Goal: Submit feedback/report problem: Submit feedback/report problem

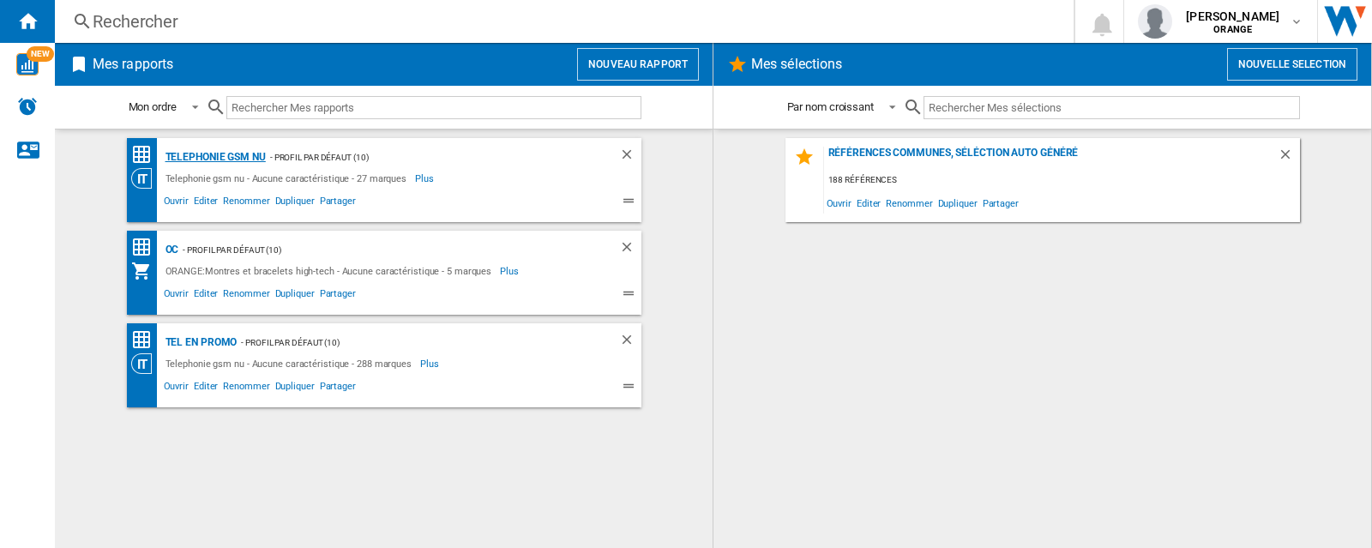
click at [204, 162] on div "Telephonie gsm nu" at bounding box center [213, 157] width 105 height 21
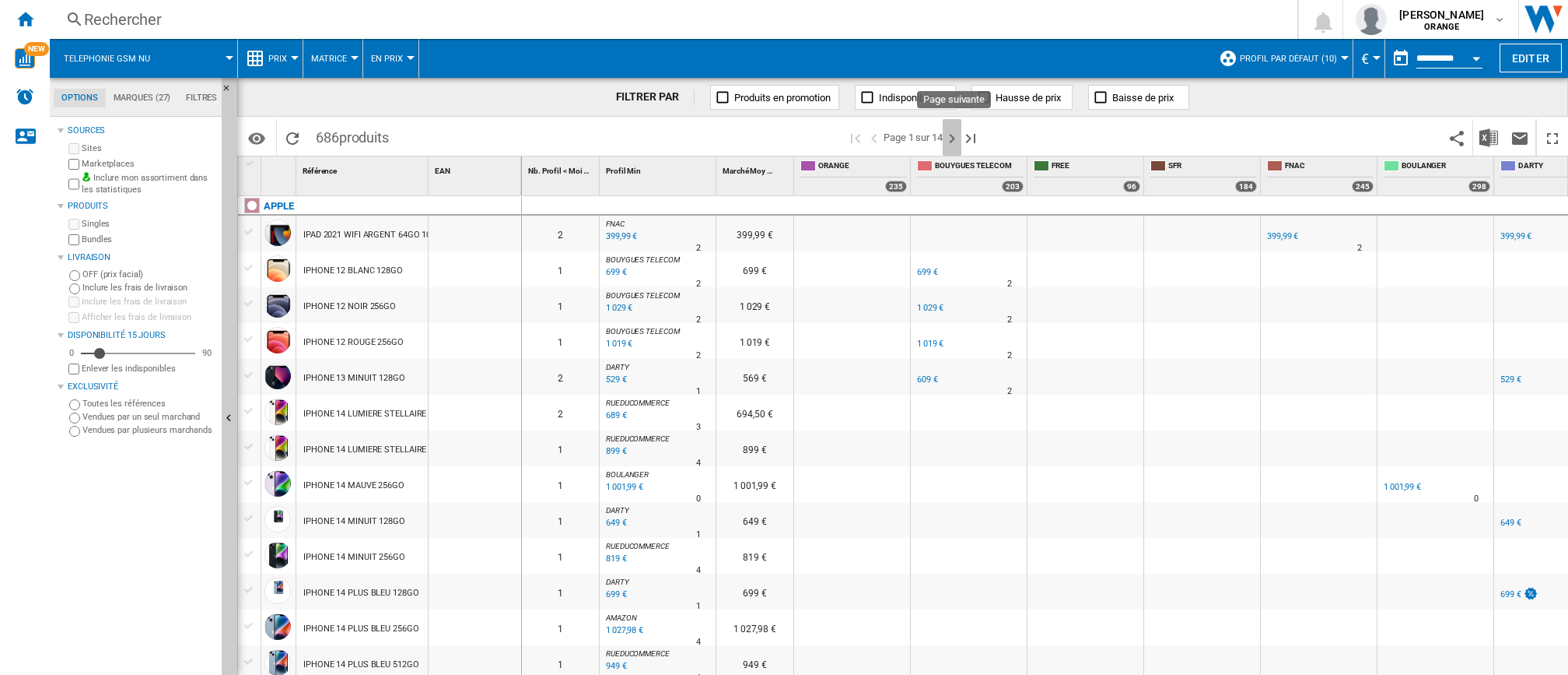
click at [953, 142] on ng-md-icon "Page suivante" at bounding box center [951, 138] width 19 height 19
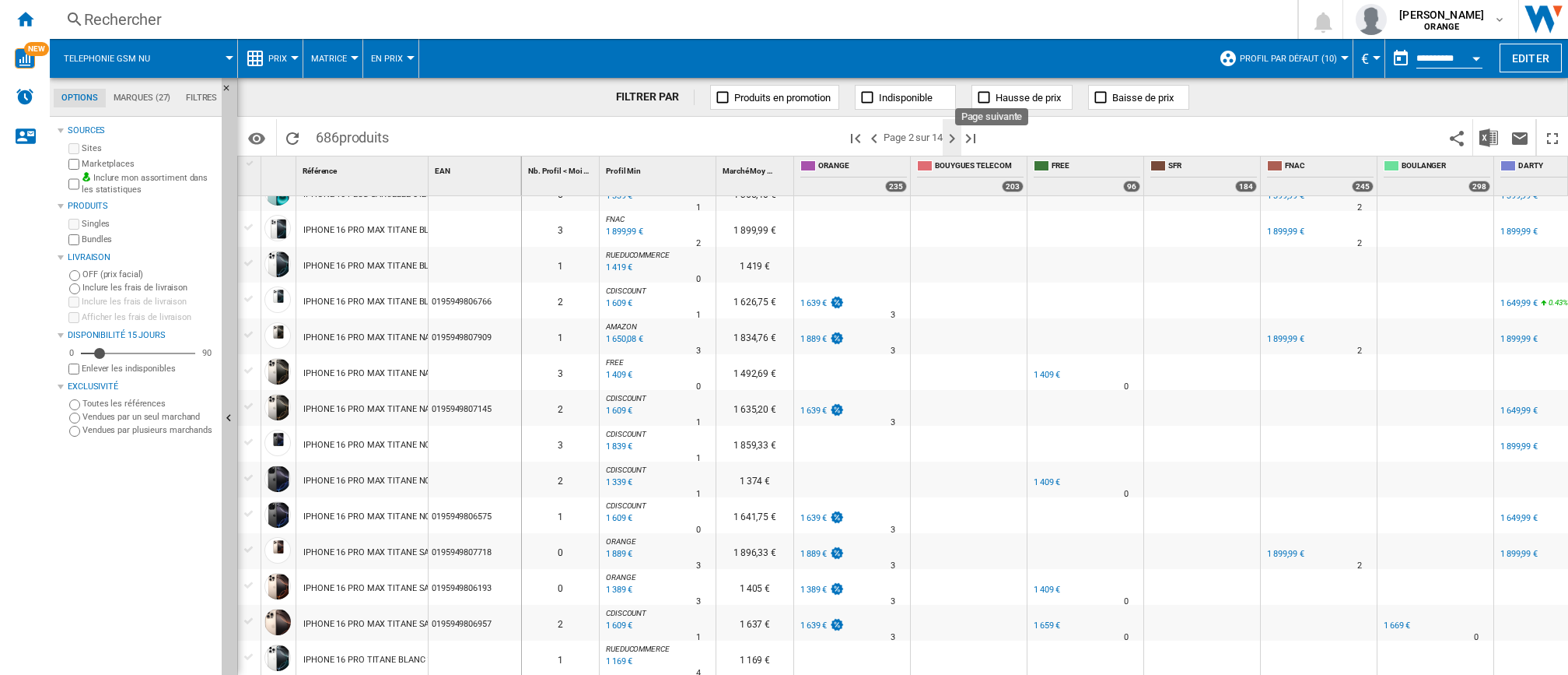
click at [954, 134] on ng-md-icon "Page suivante" at bounding box center [951, 138] width 19 height 19
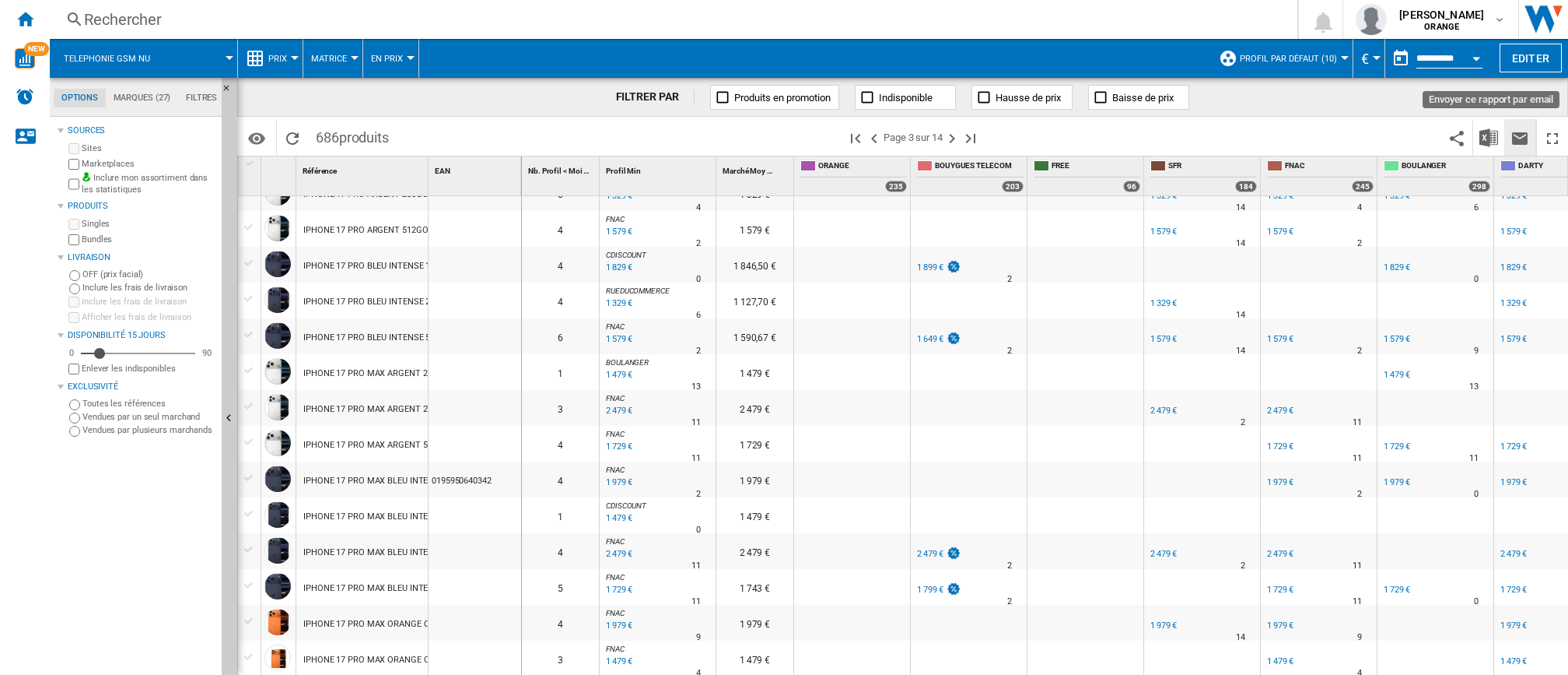
click at [1243, 137] on ng-md-icon "Envoyer ce rapport par email" at bounding box center [1520, 138] width 19 height 19
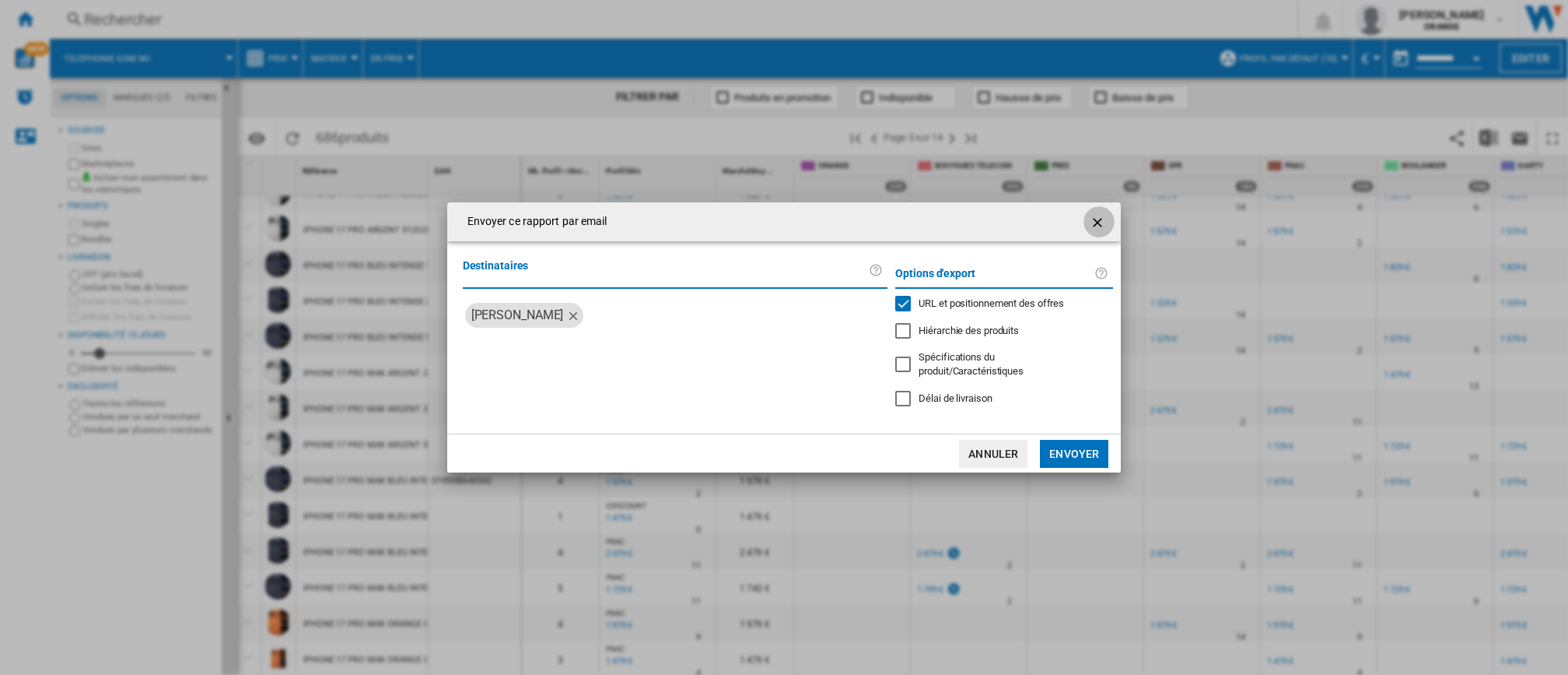
click at [1090, 221] on ng-md-icon "getI18NText('BUTTONS.CLOSE_DIALOG')" at bounding box center [1099, 222] width 19 height 19
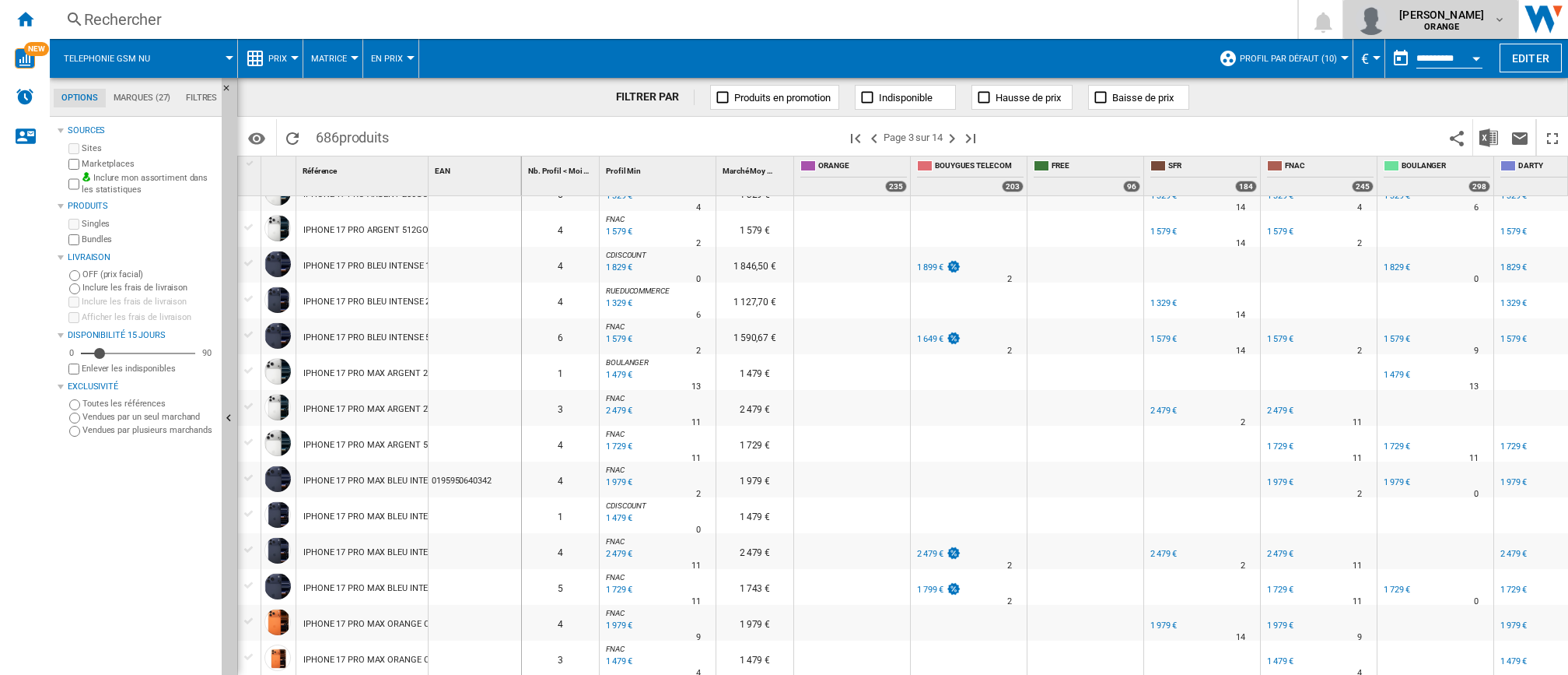
click at [1243, 21] on md-icon "button" at bounding box center [1500, 20] width 13 height 13
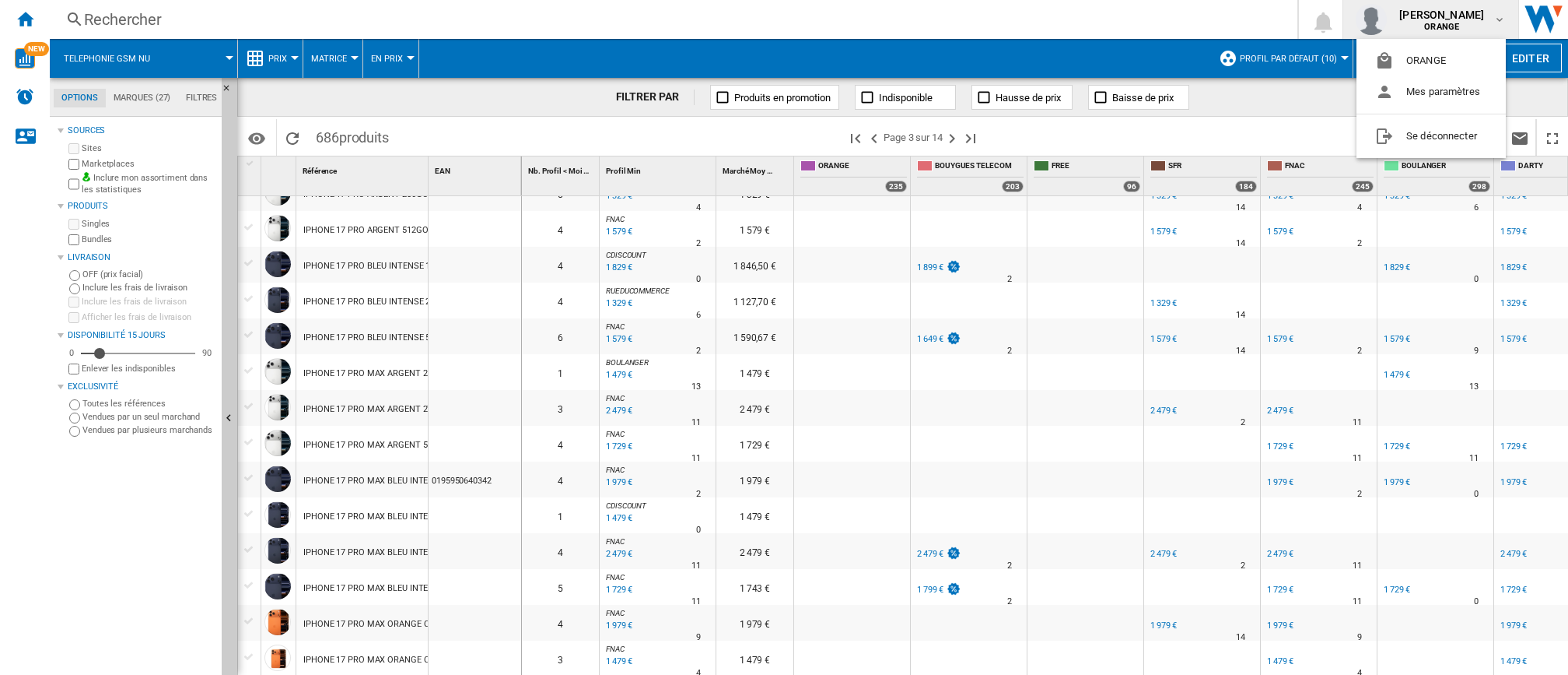
click at [1243, 107] on md-backdrop at bounding box center [784, 338] width 1568 height 675
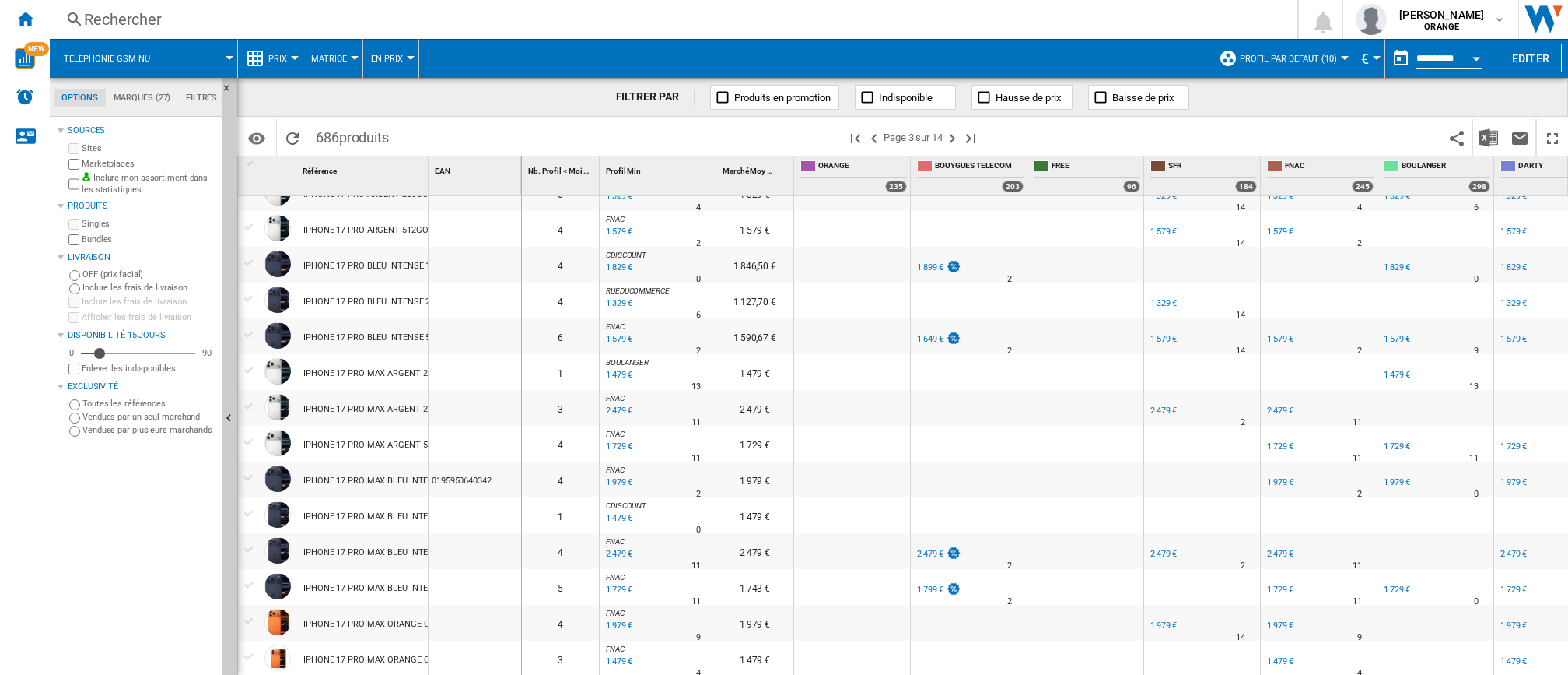
click at [1243, 57] on div "Open calendar" at bounding box center [1476, 59] width 8 height 4
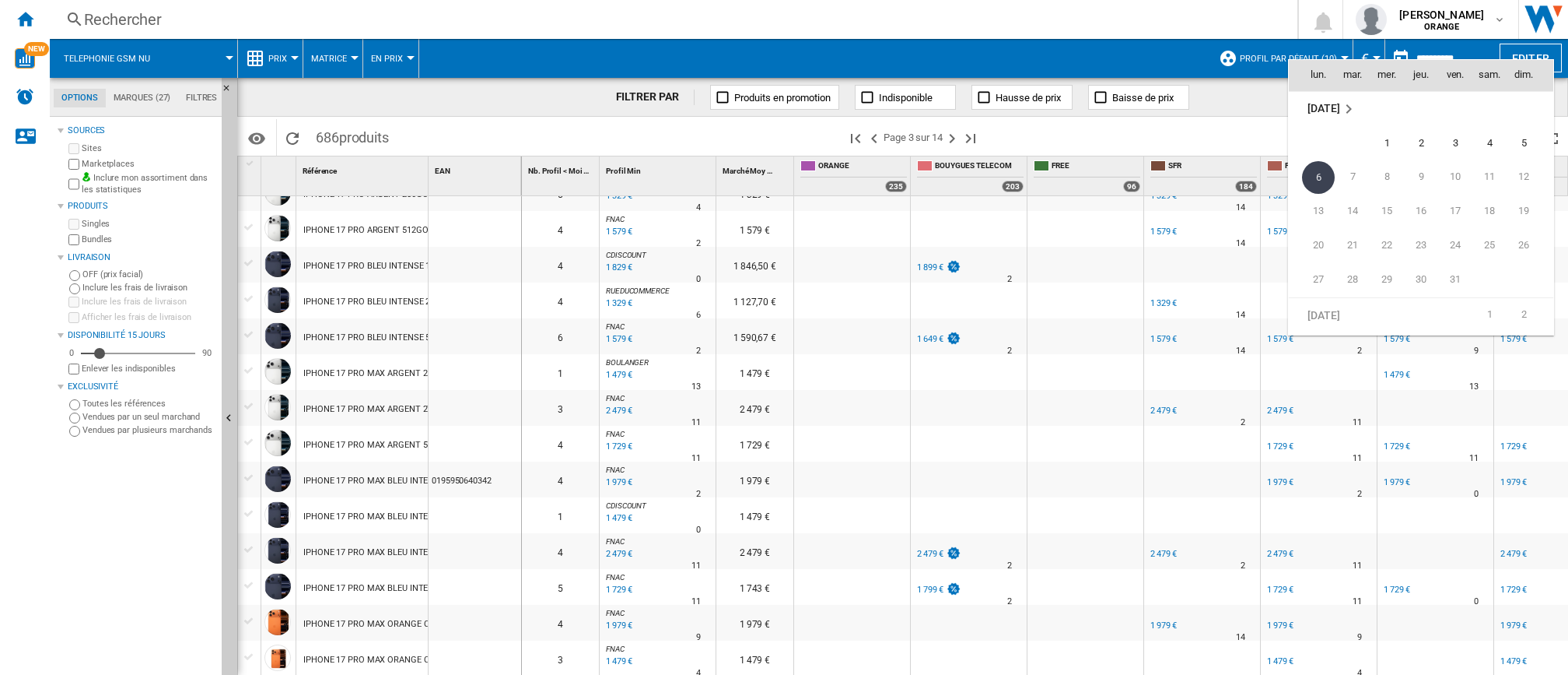
click at [1243, 57] on div at bounding box center [784, 338] width 1568 height 675
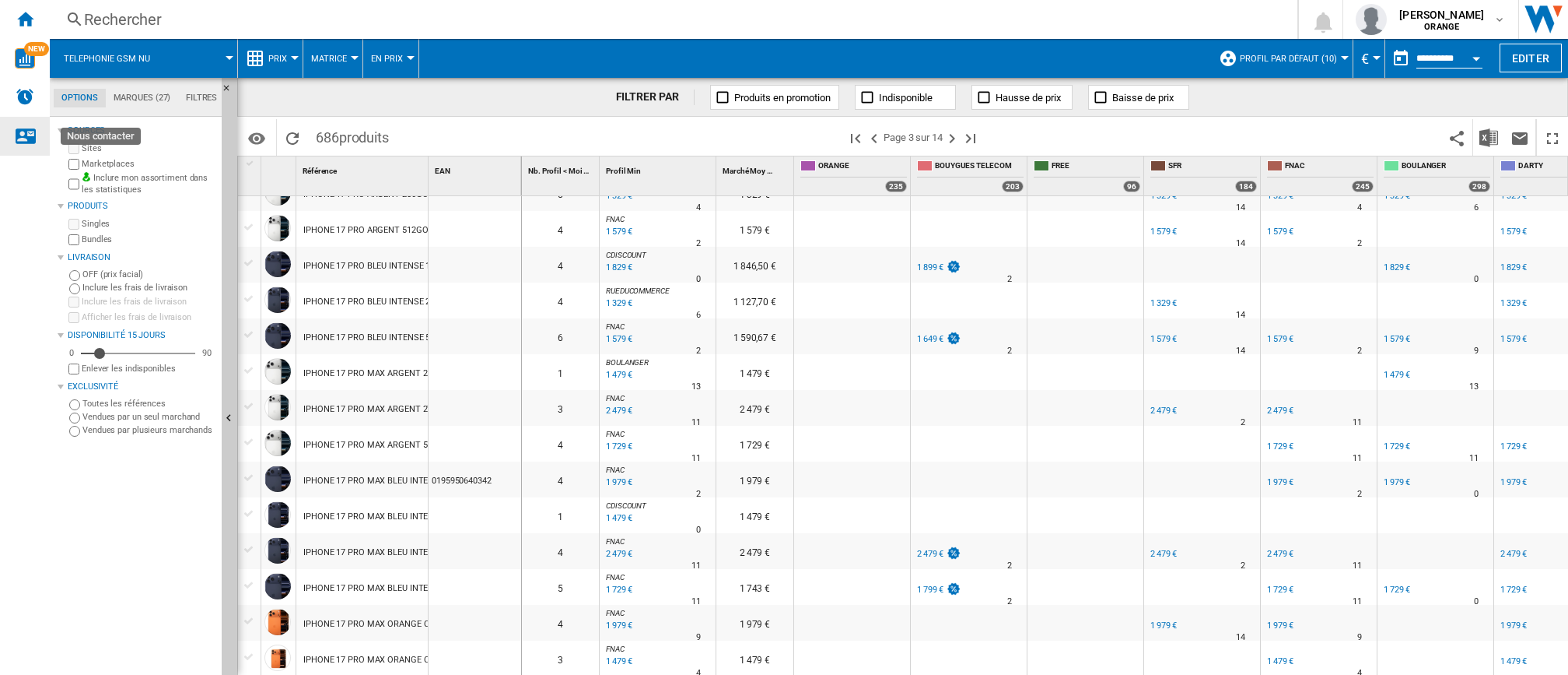
click at [28, 134] on ng-md-icon "Nous contacter" at bounding box center [24, 135] width 19 height 19
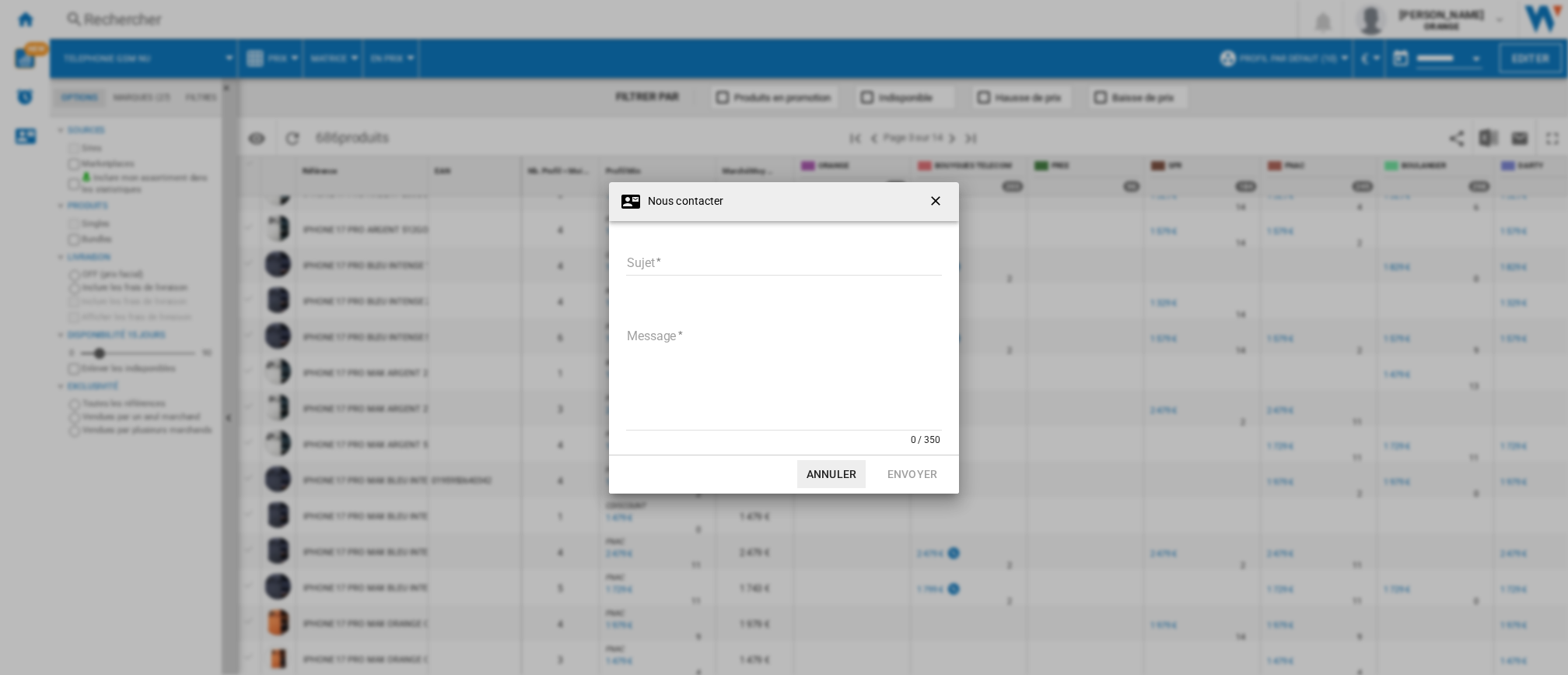
click at [679, 255] on input "Sujet" at bounding box center [784, 264] width 316 height 24
type input "**********"
click at [669, 305] on div "**********" at bounding box center [784, 350] width 319 height 228
click at [673, 332] on textarea "Message" at bounding box center [784, 378] width 316 height 105
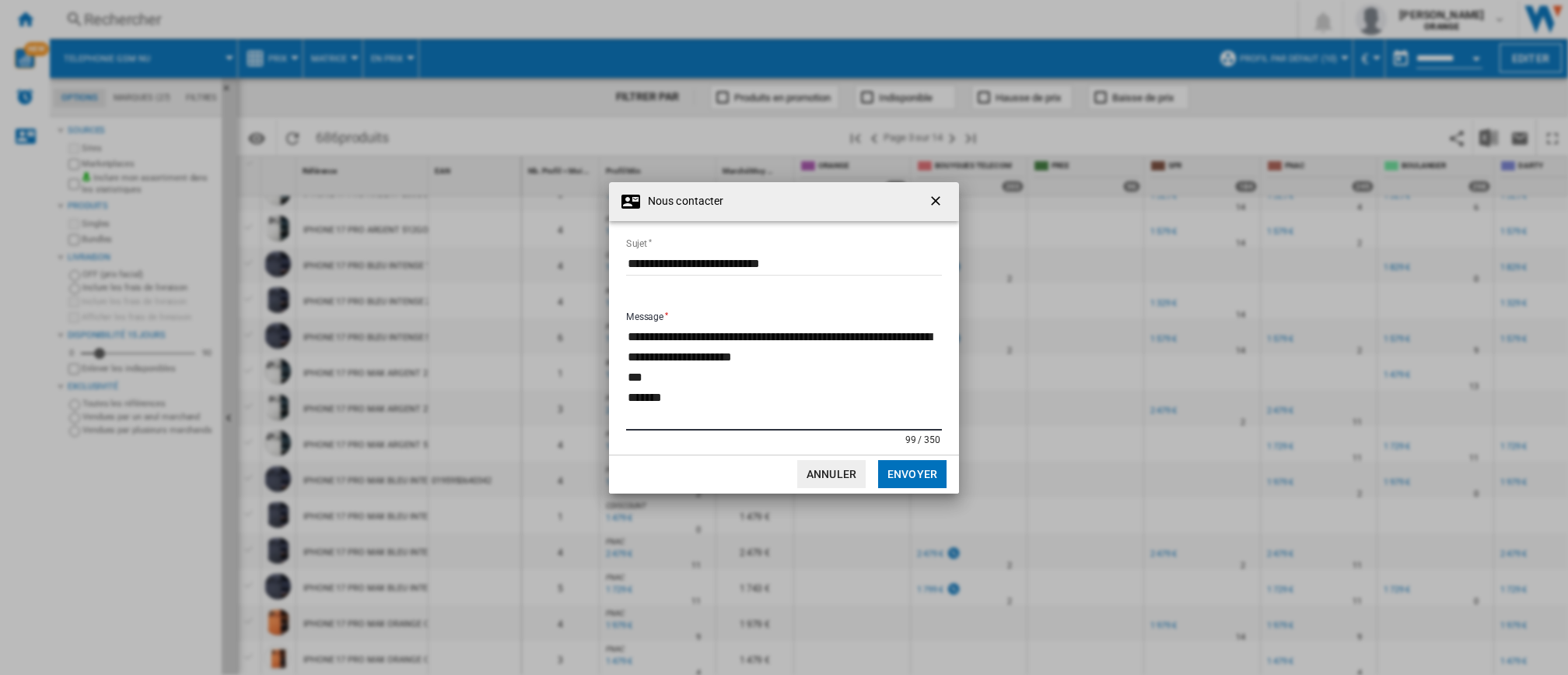
type textarea "**********"
click at [915, 472] on button "Envoyer" at bounding box center [911, 474] width 68 height 28
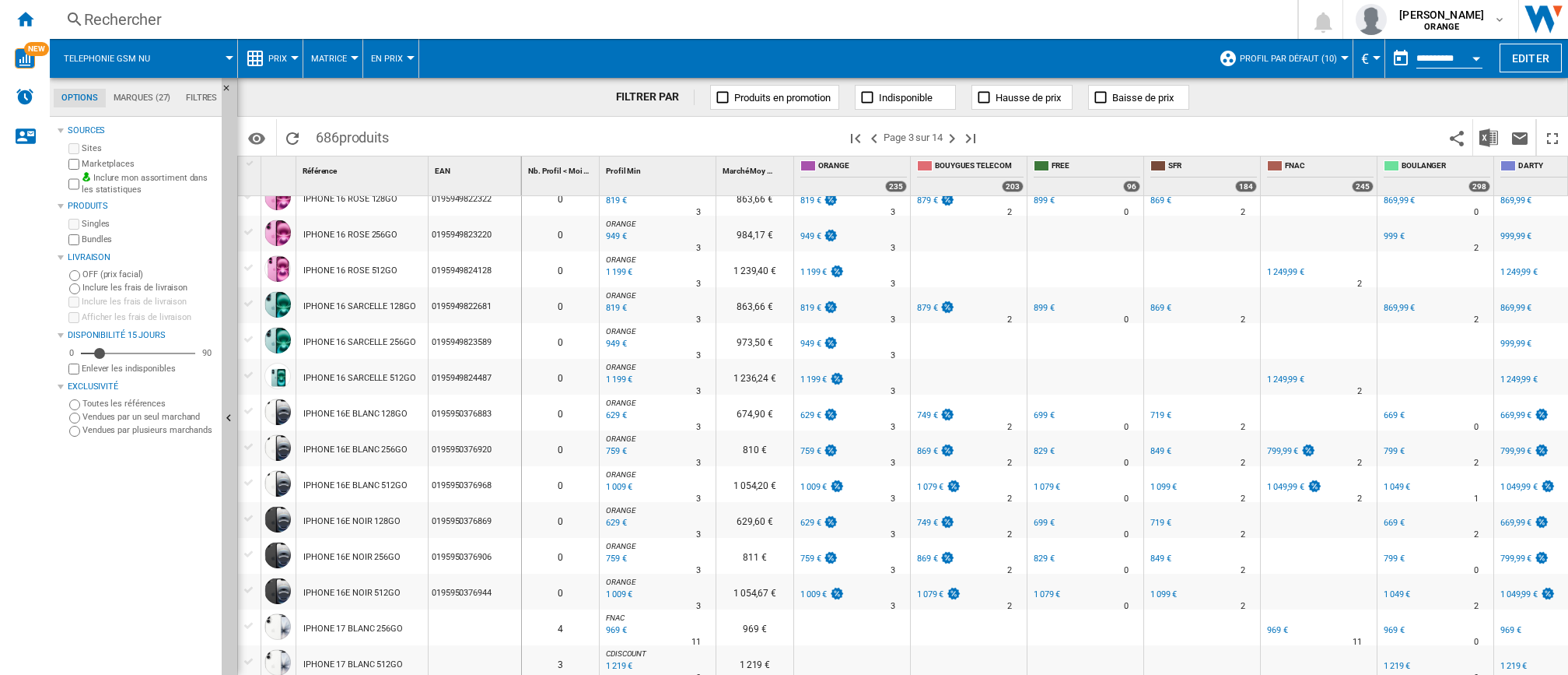
scroll to position [1326, 0]
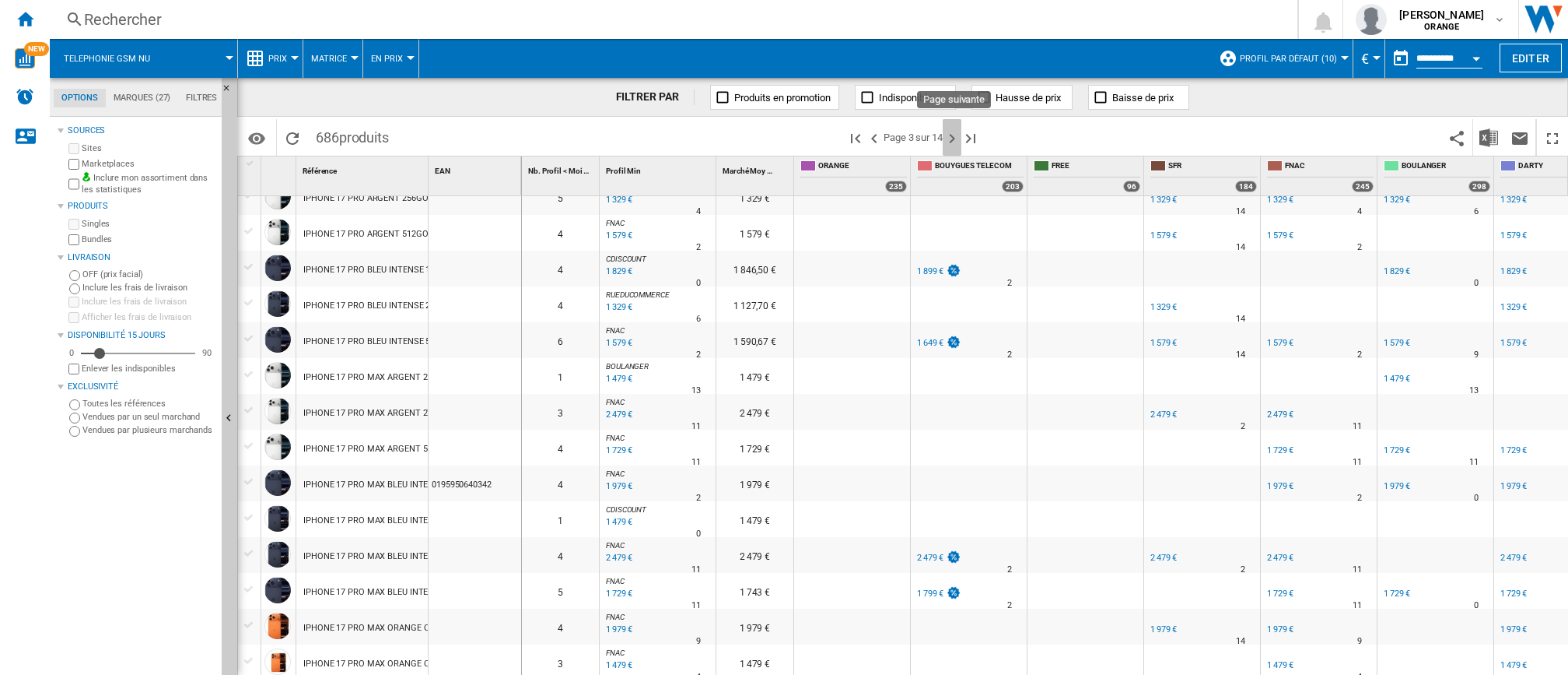
click at [957, 140] on ng-md-icon "Page suivante" at bounding box center [951, 138] width 19 height 19
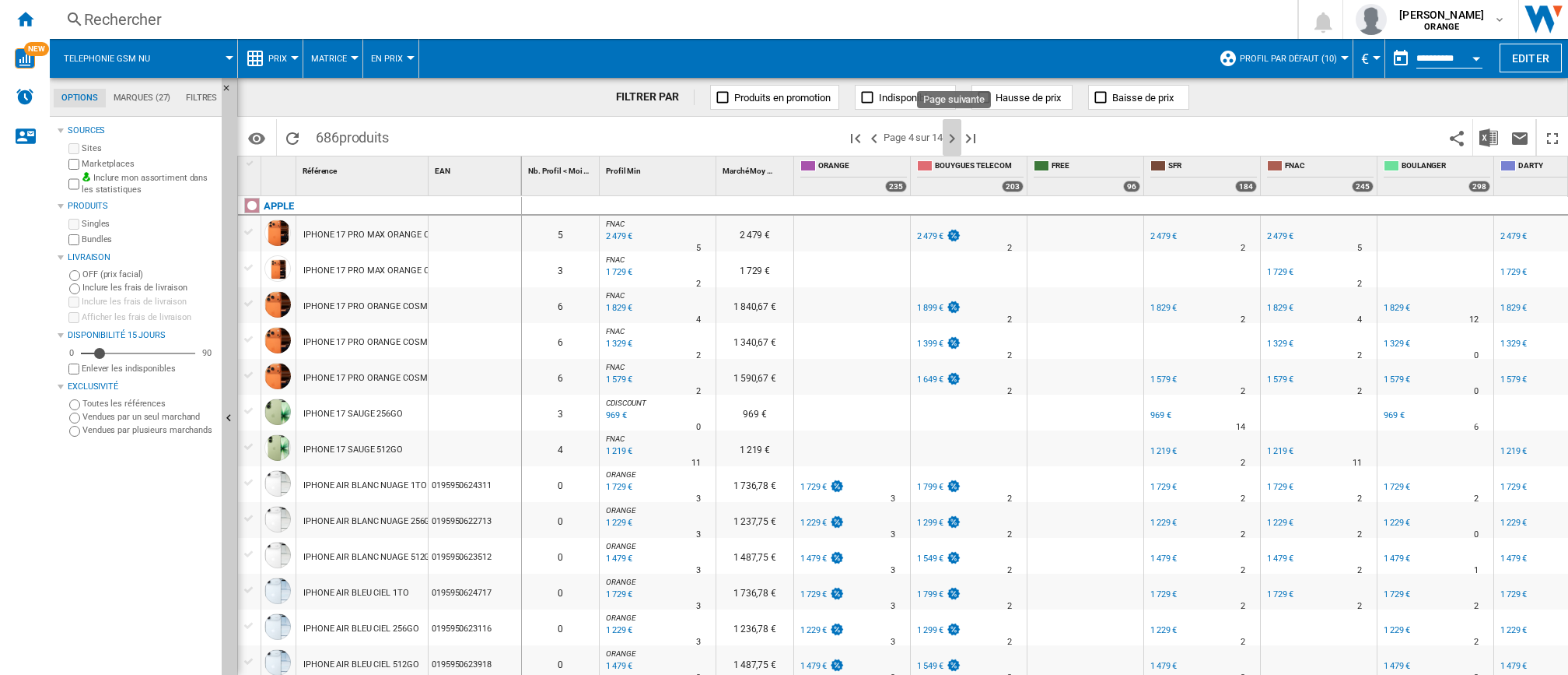
click at [957, 140] on ng-md-icon "Page suivante" at bounding box center [951, 138] width 19 height 19
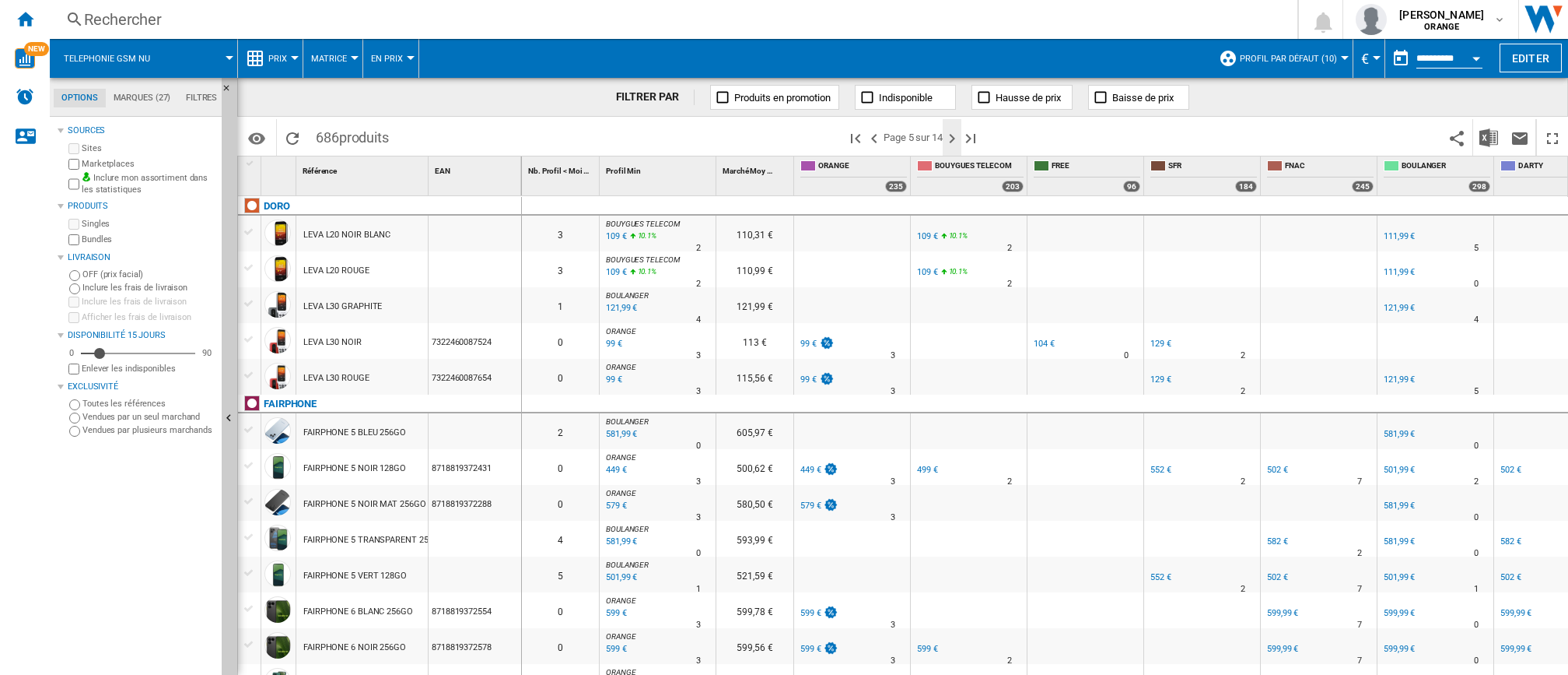
click at [959, 140] on ng-md-icon "Page suivante" at bounding box center [951, 138] width 19 height 19
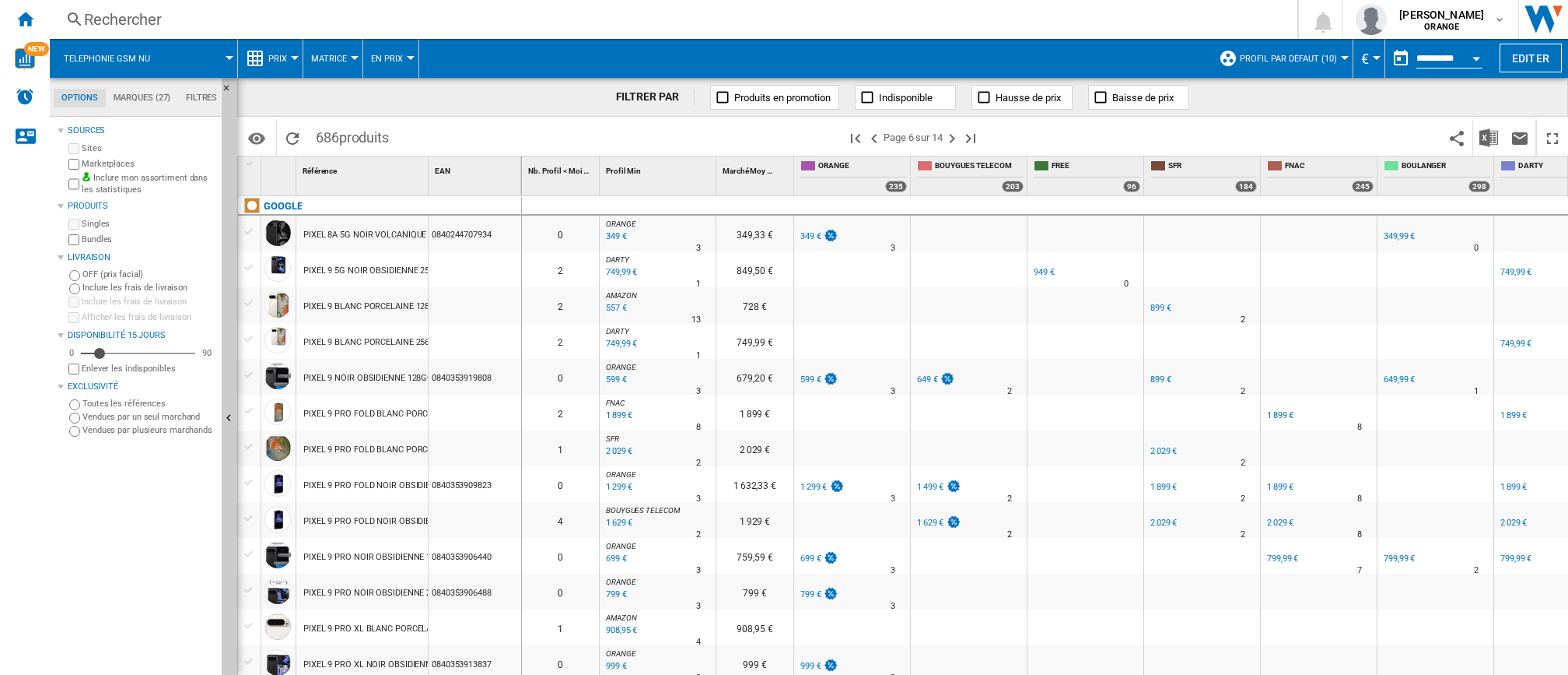
click at [959, 140] on ng-md-icon "Page suivante" at bounding box center [951, 138] width 19 height 19
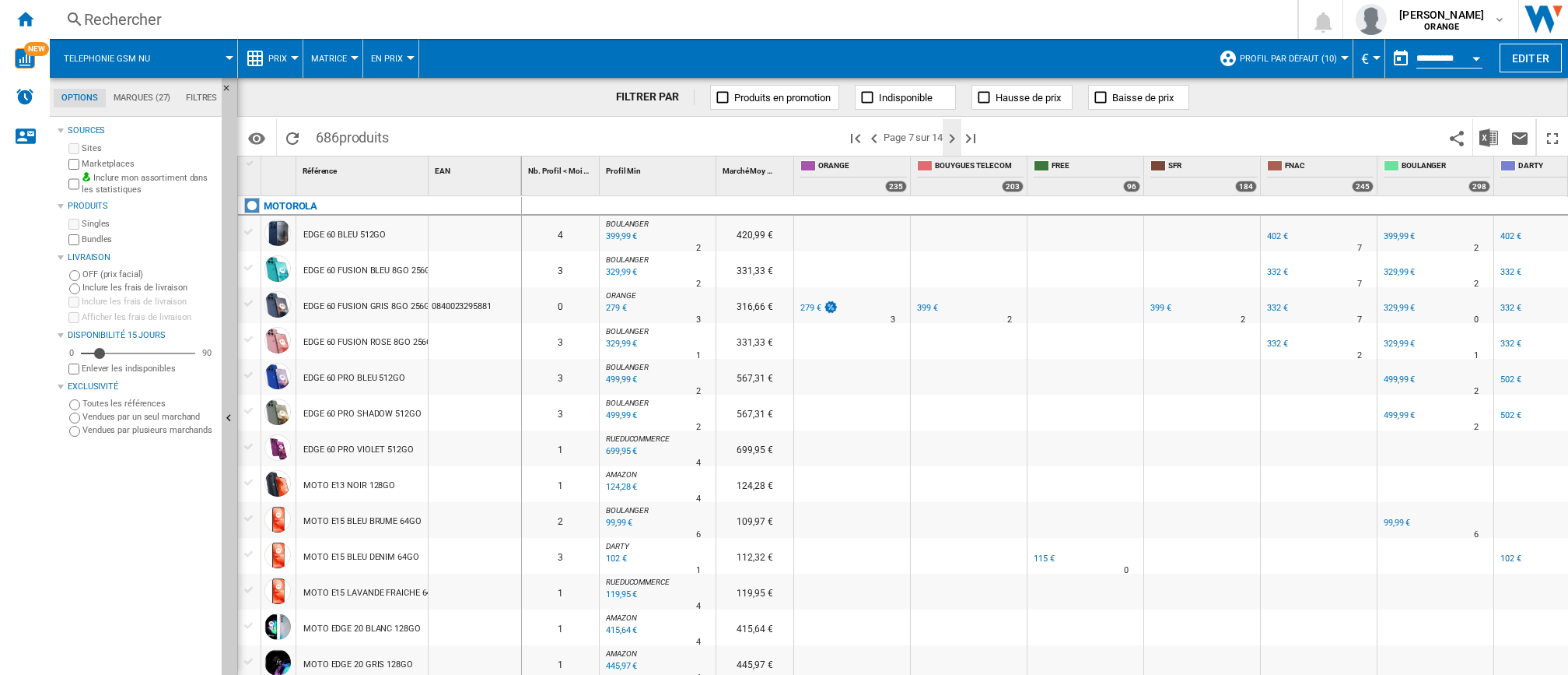
click at [958, 138] on ng-md-icon "Page suivante" at bounding box center [951, 138] width 19 height 19
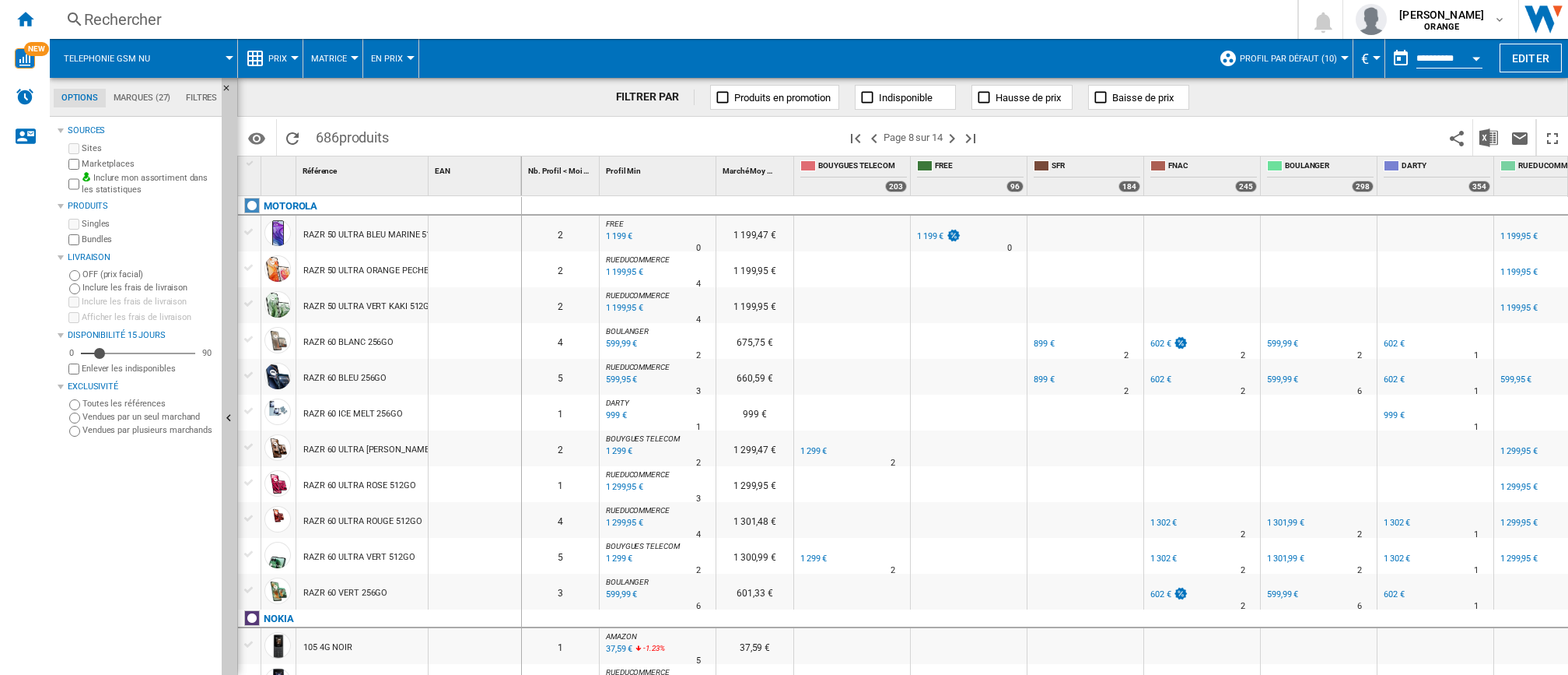
click at [958, 137] on ng-md-icon "Page suivante" at bounding box center [951, 138] width 19 height 19
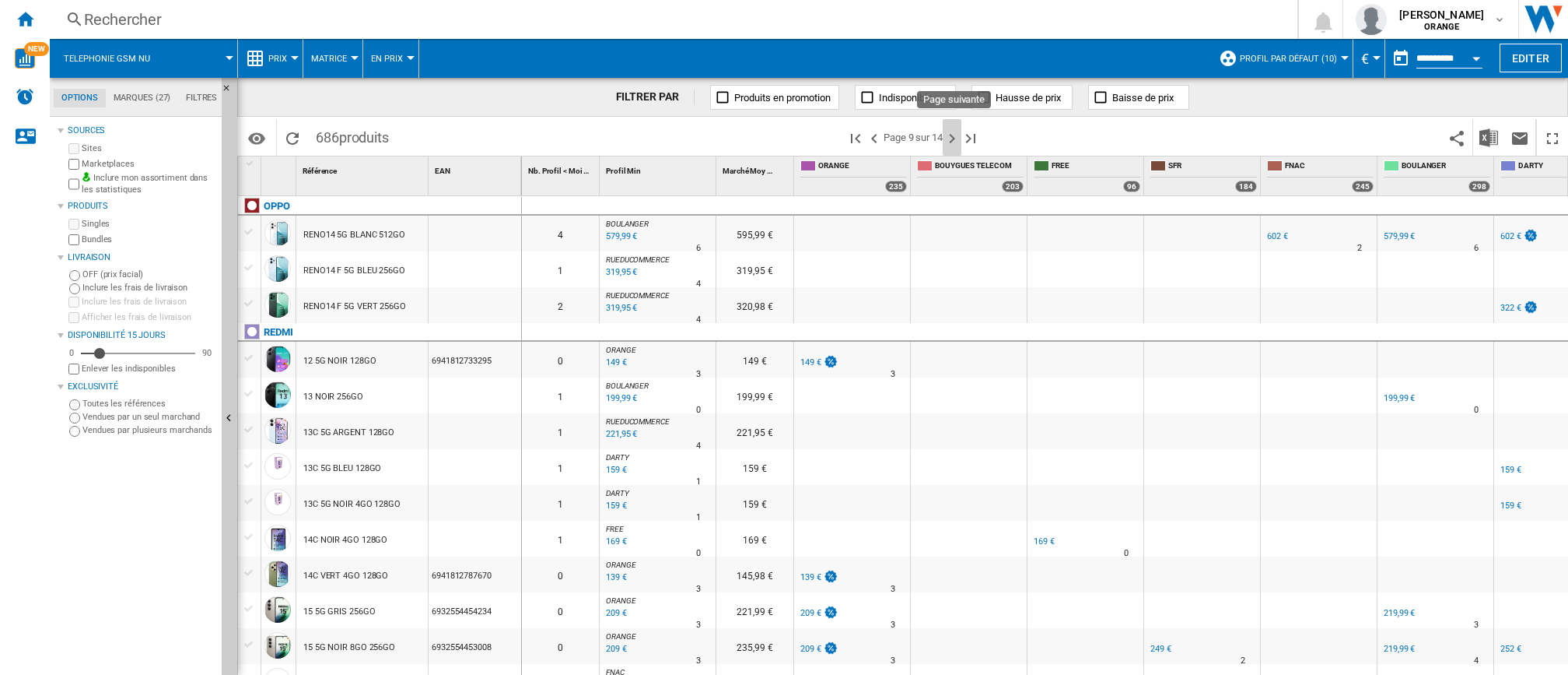
click at [957, 136] on ng-md-icon "Page suivante" at bounding box center [951, 138] width 19 height 19
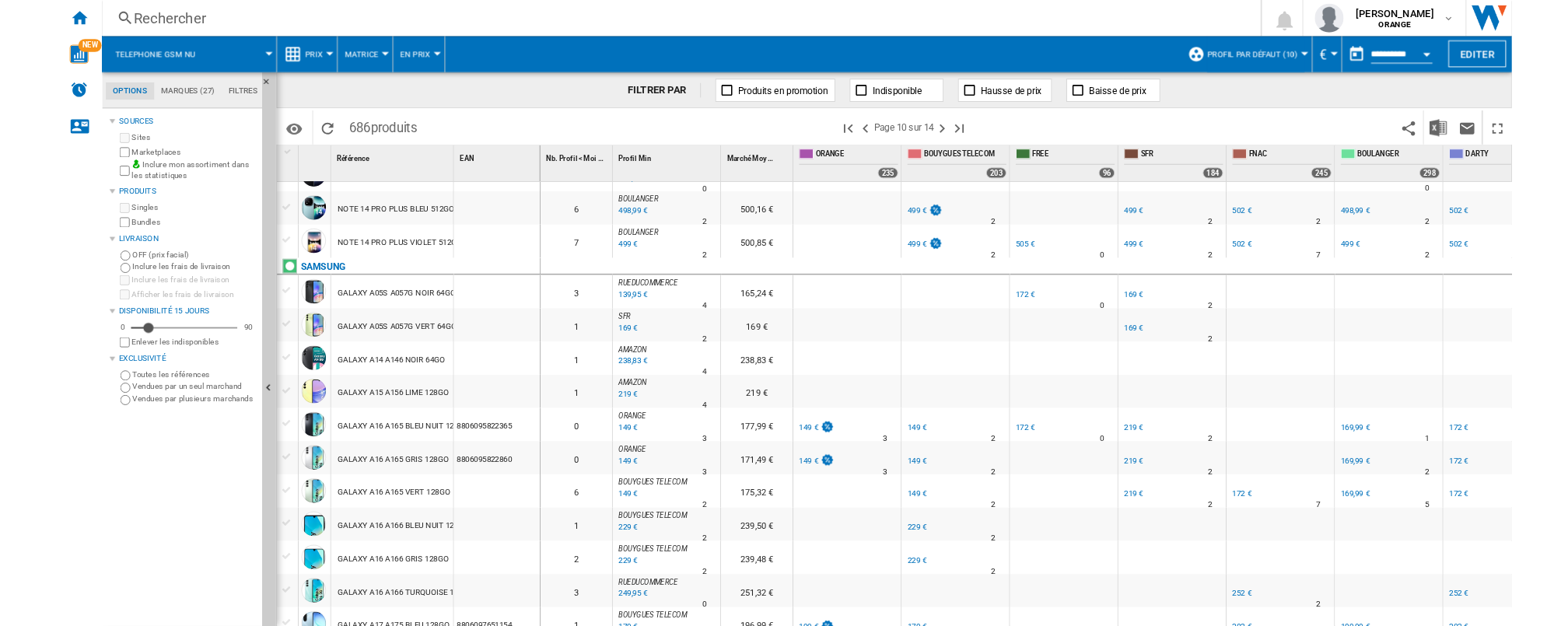
scroll to position [448, 0]
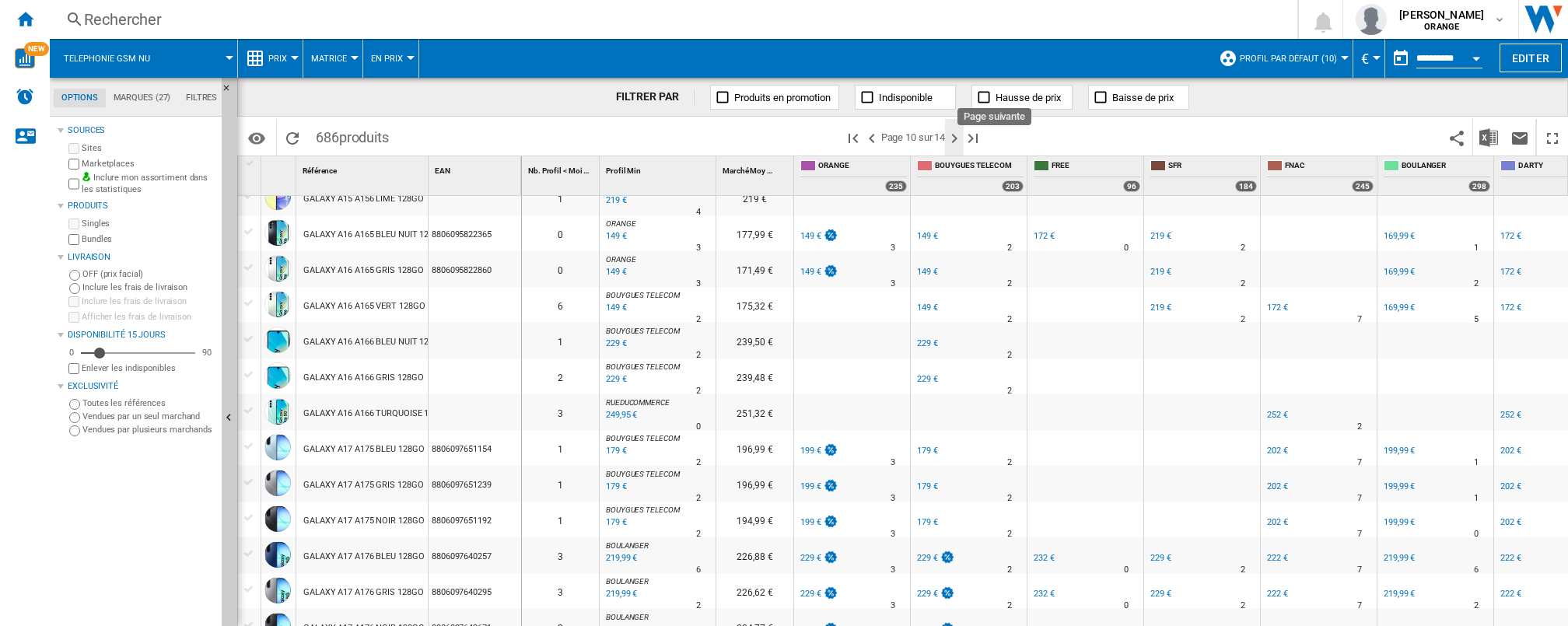
click at [959, 140] on ng-md-icon "Page suivante" at bounding box center [954, 138] width 19 height 19
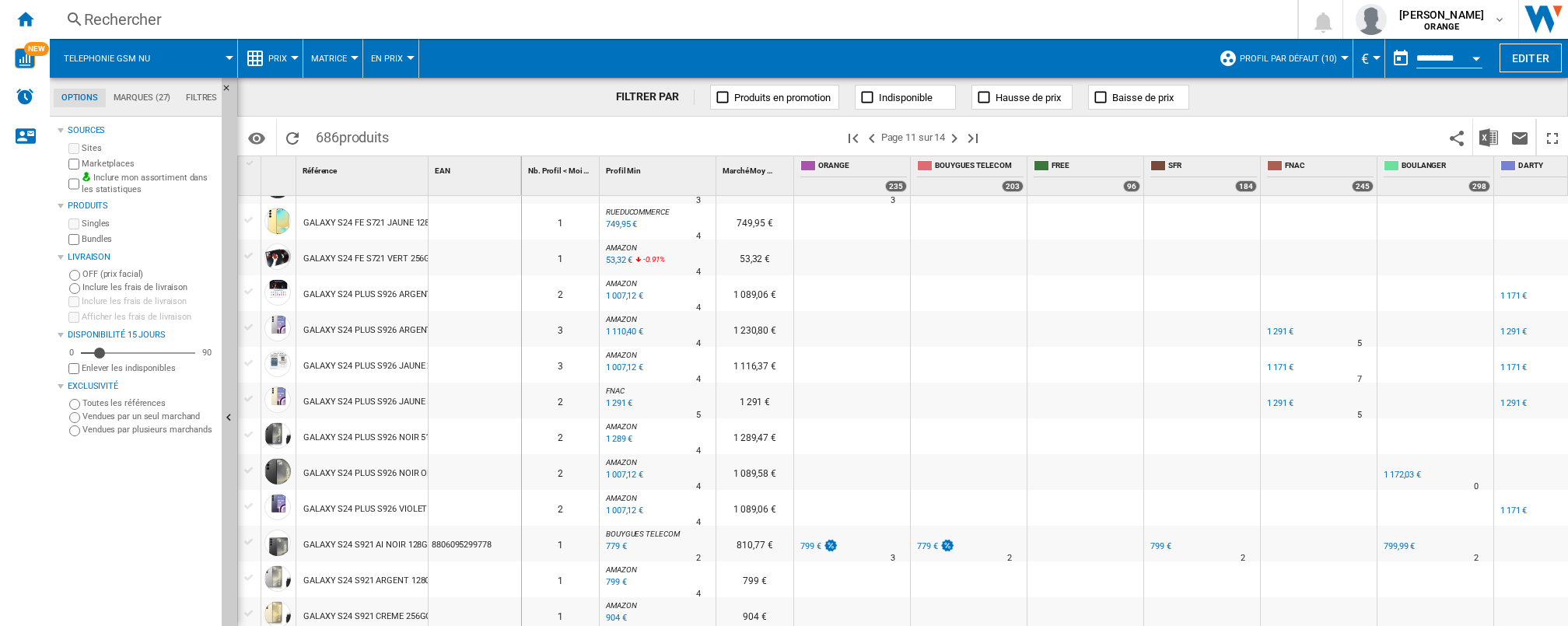
scroll to position [1374, 0]
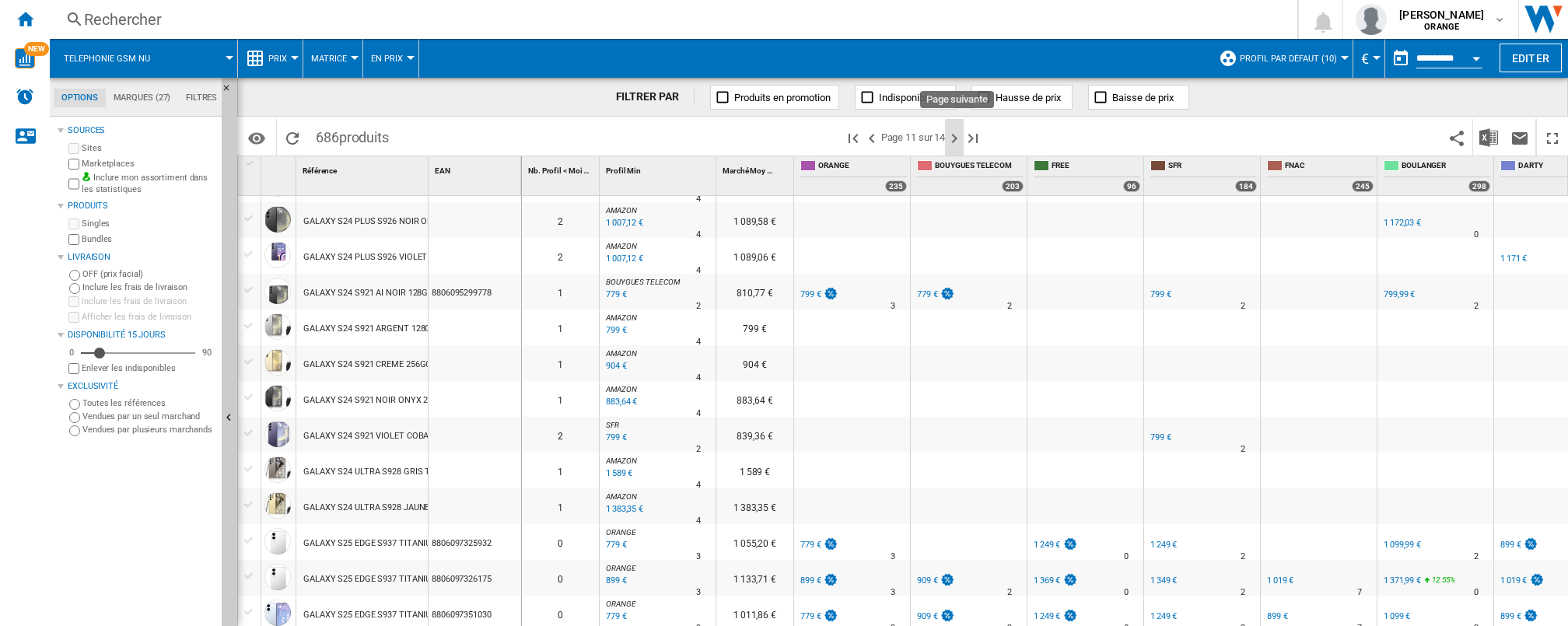
click at [958, 140] on ng-md-icon "Page suivante" at bounding box center [954, 138] width 19 height 19
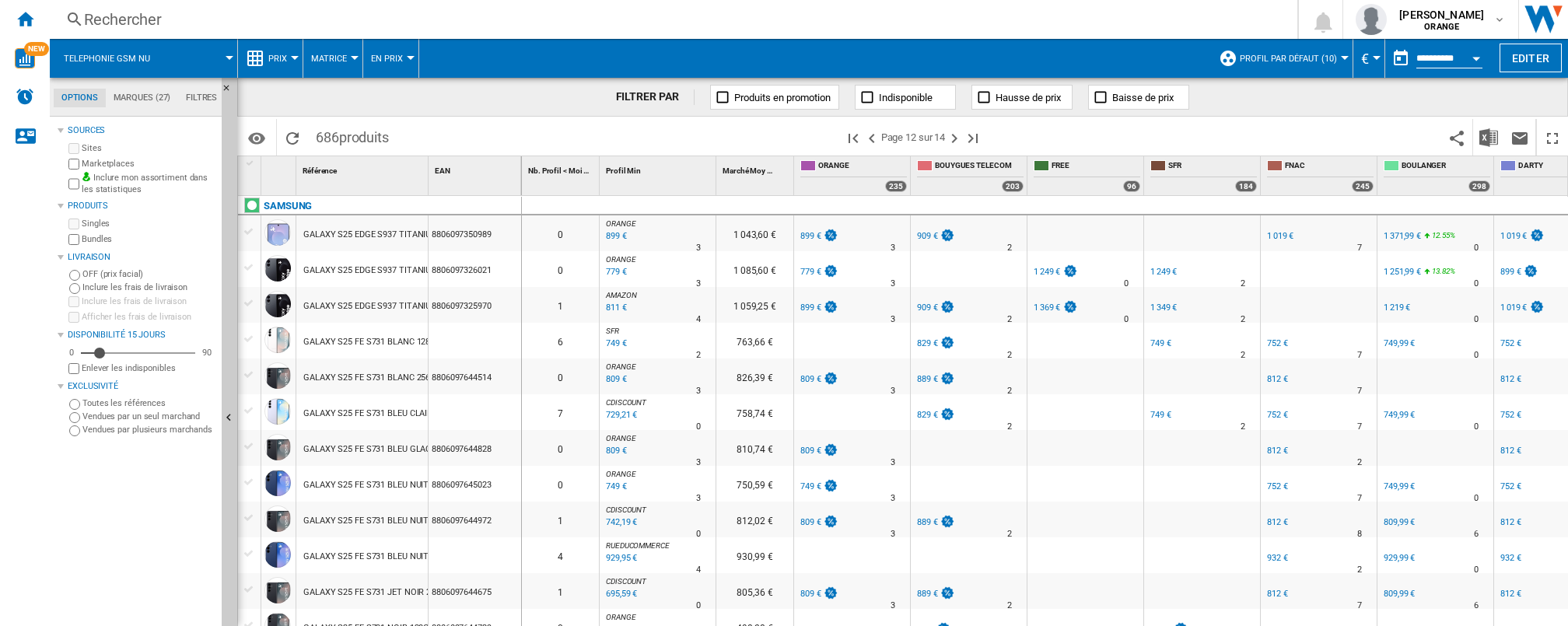
scroll to position [252, 0]
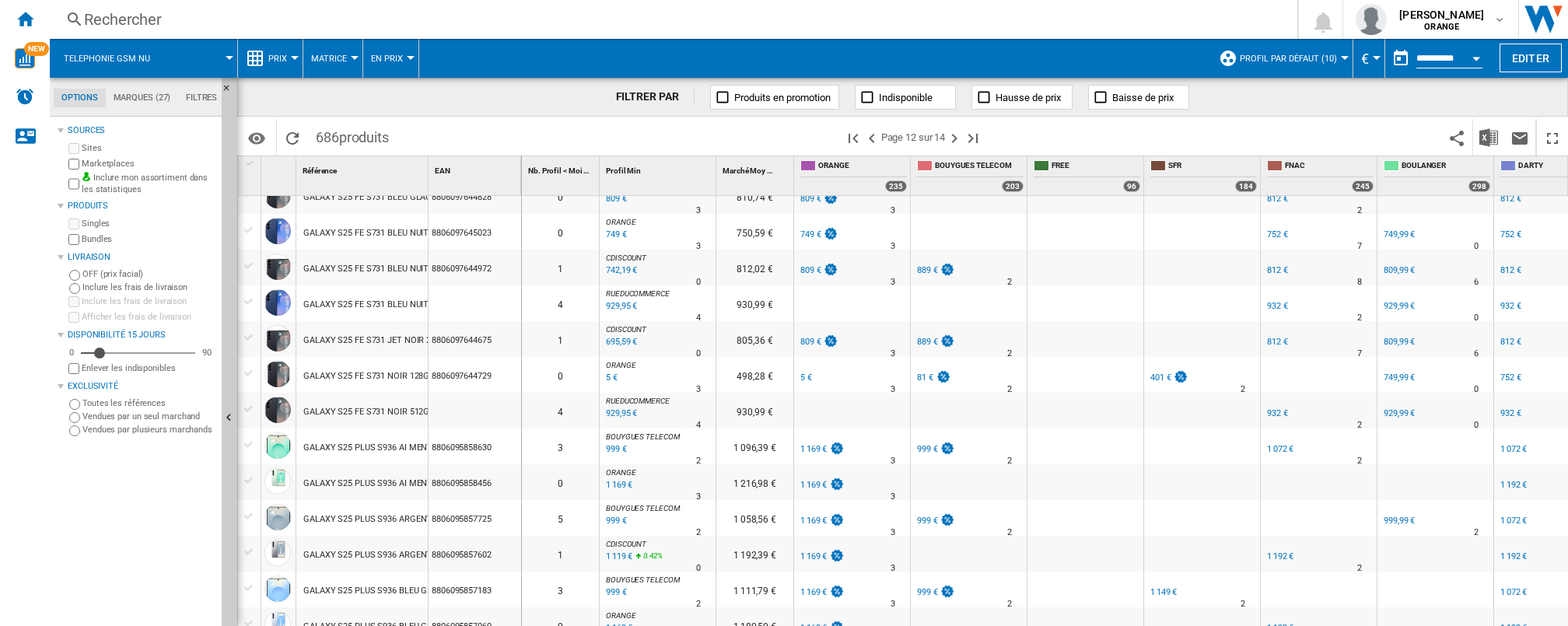
click at [1158, 375] on div "401 €" at bounding box center [1160, 377] width 21 height 10
click at [23, 130] on ng-md-icon "Nous contacter" at bounding box center [24, 135] width 19 height 19
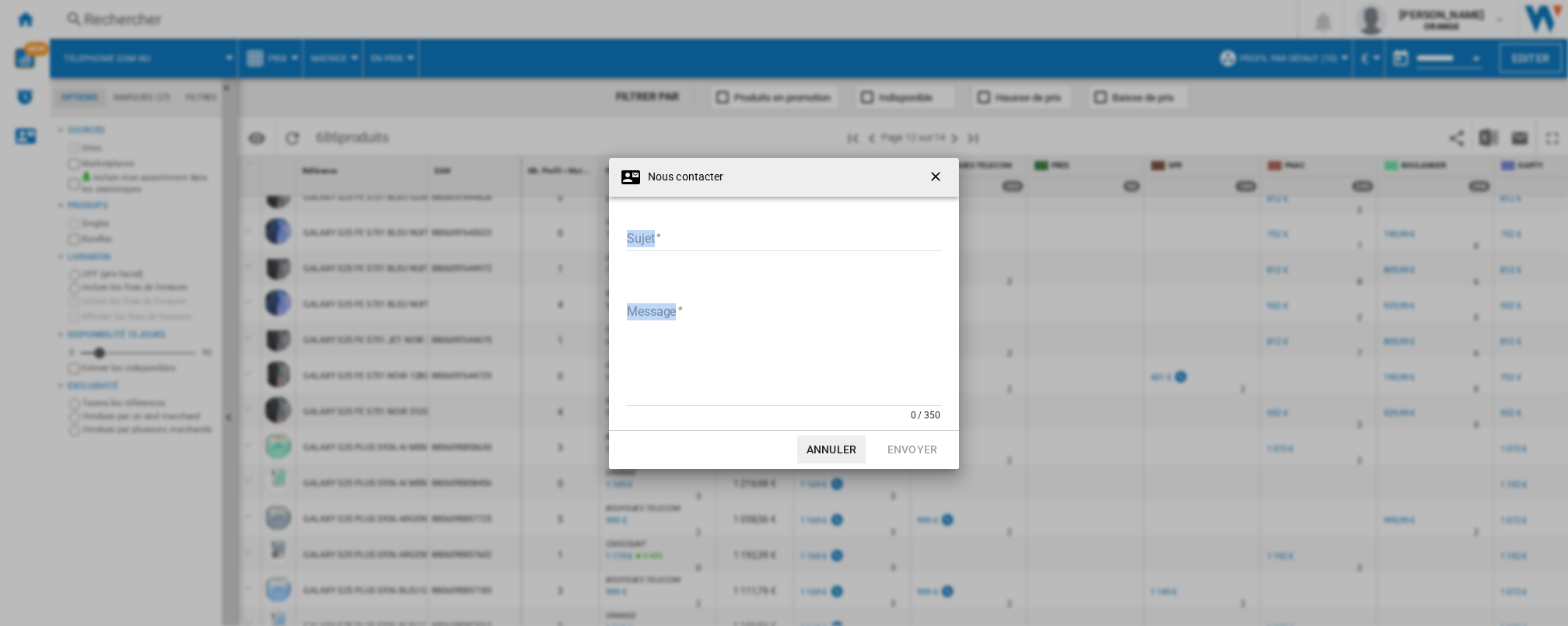
drag, startPoint x: 788, startPoint y: 180, endPoint x: 43, endPoint y: 287, distance: 752.6
click at [609, 287] on div "Nous contacter Sujet Sujet requis Message 0 / 350 Message requis Annuler Envoyer" at bounding box center [784, 313] width 350 height 311
drag, startPoint x: 822, startPoint y: 175, endPoint x: 866, endPoint y: 176, distance: 44.0
click at [866, 176] on div "Nous contacter" at bounding box center [784, 177] width 350 height 39
click at [687, 242] on input "Sujet" at bounding box center [784, 240] width 316 height 24
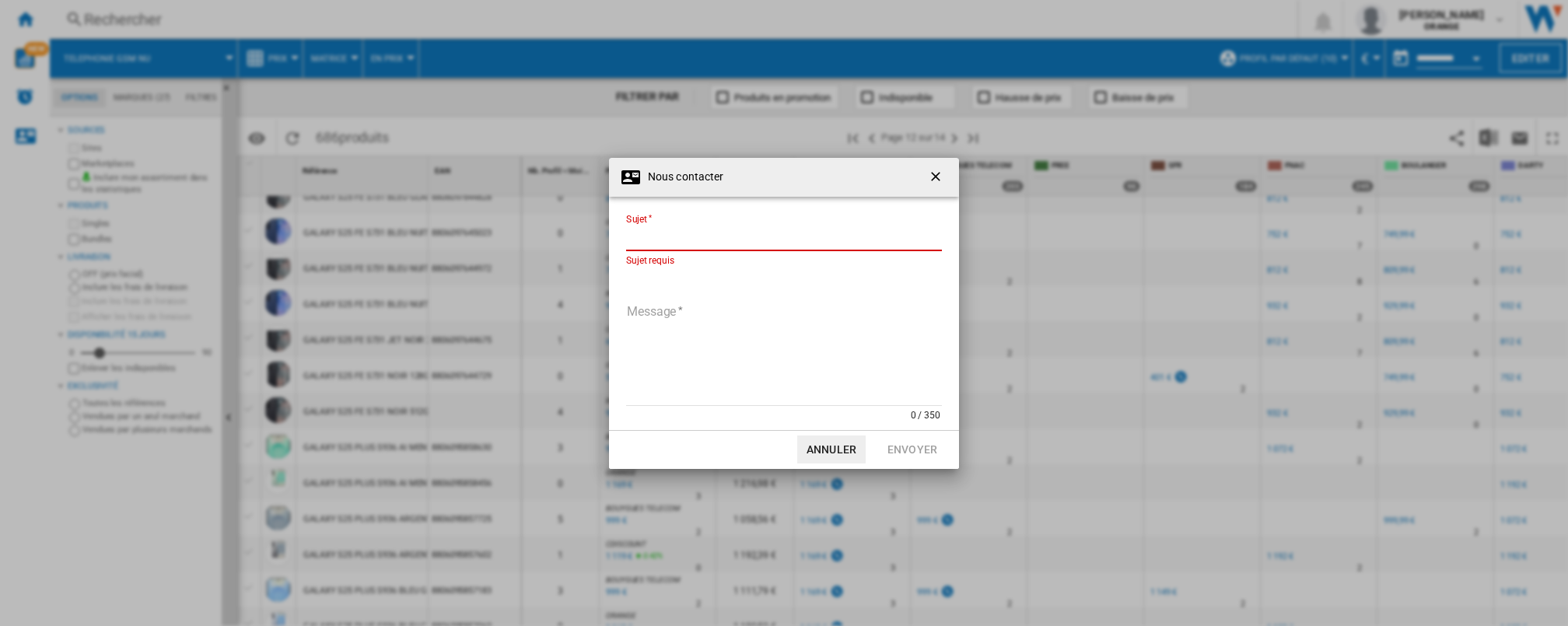
click at [682, 243] on input "Sujet" at bounding box center [784, 240] width 316 height 24
paste input "**********"
click at [626, 239] on input "**********" at bounding box center [784, 240] width 316 height 24
drag, startPoint x: 652, startPoint y: 236, endPoint x: 617, endPoint y: 236, distance: 35.0
click at [626, 236] on input "**********" at bounding box center [784, 240] width 316 height 24
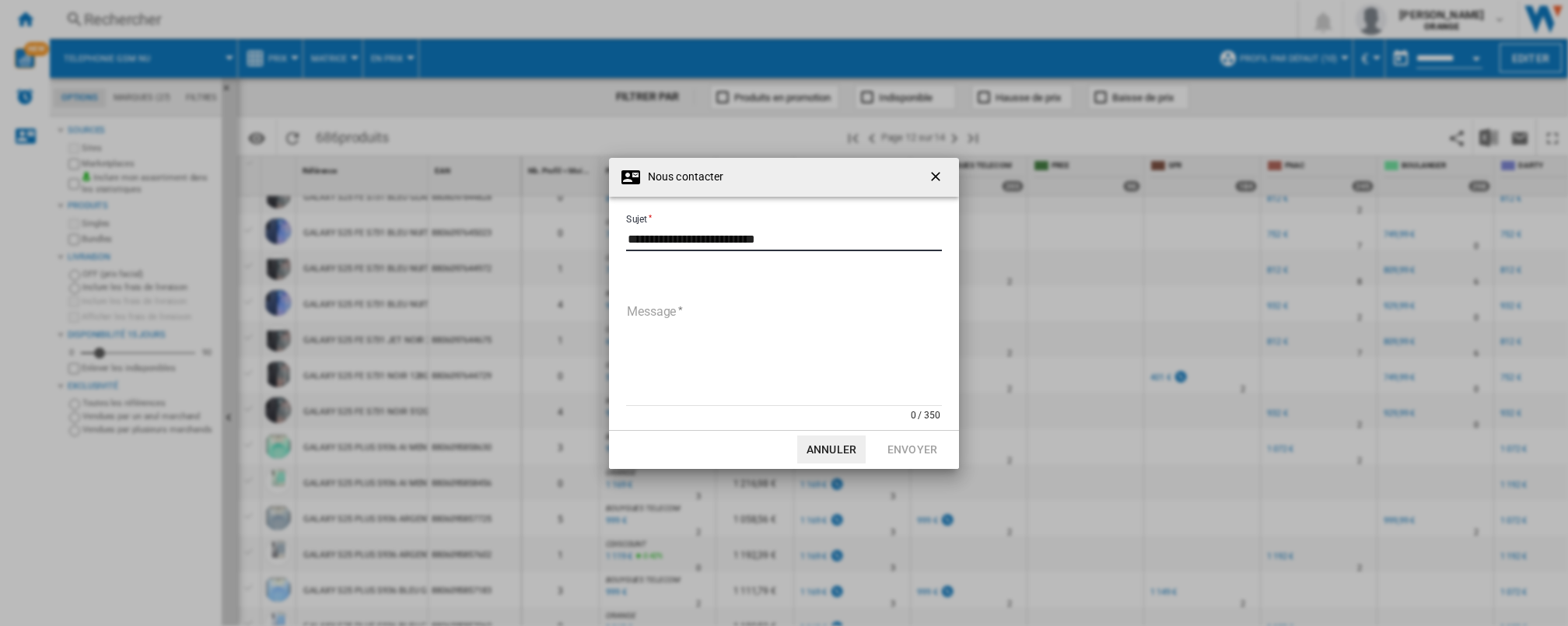
drag, startPoint x: 718, startPoint y: 238, endPoint x: 821, endPoint y: 238, distance: 103.0
click at [821, 238] on input "**********" at bounding box center [784, 240] width 316 height 24
paste input "Nous contacter ..."
type input "**********"
click at [676, 303] on textarea "Message" at bounding box center [784, 354] width 316 height 105
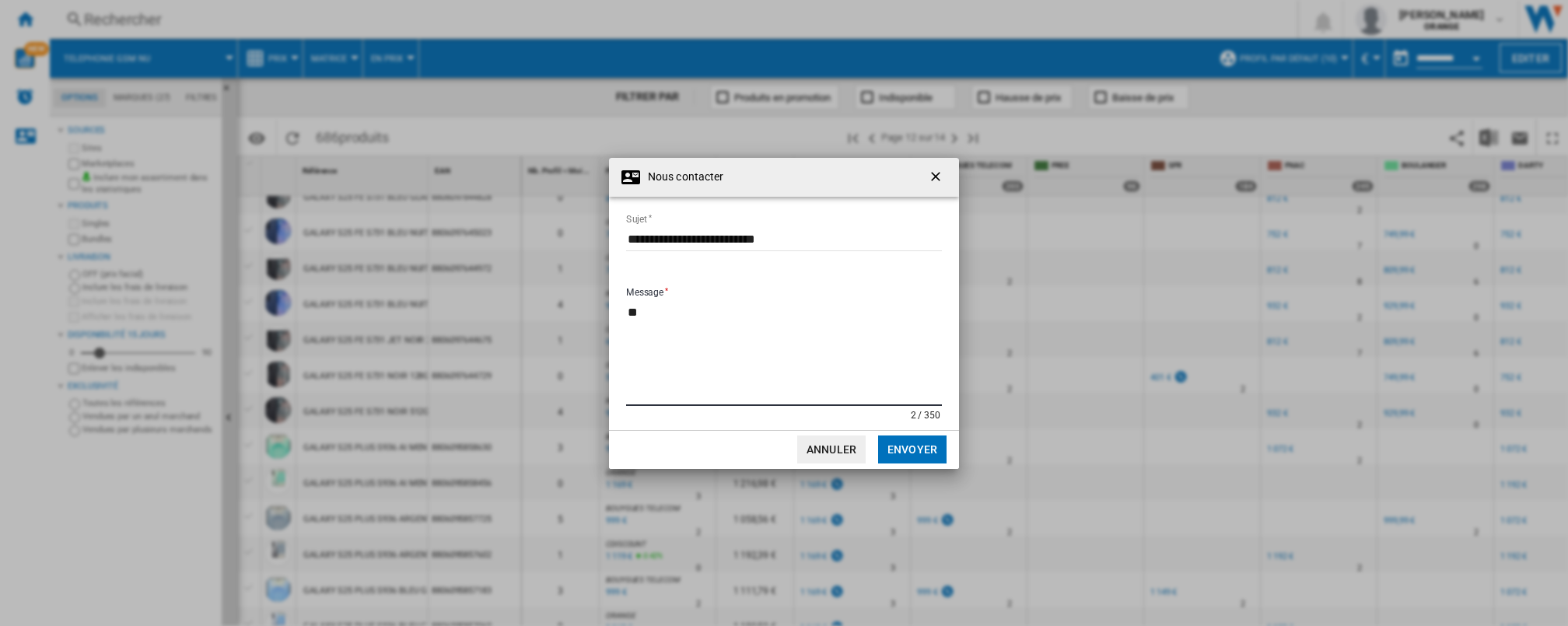
type textarea "*"
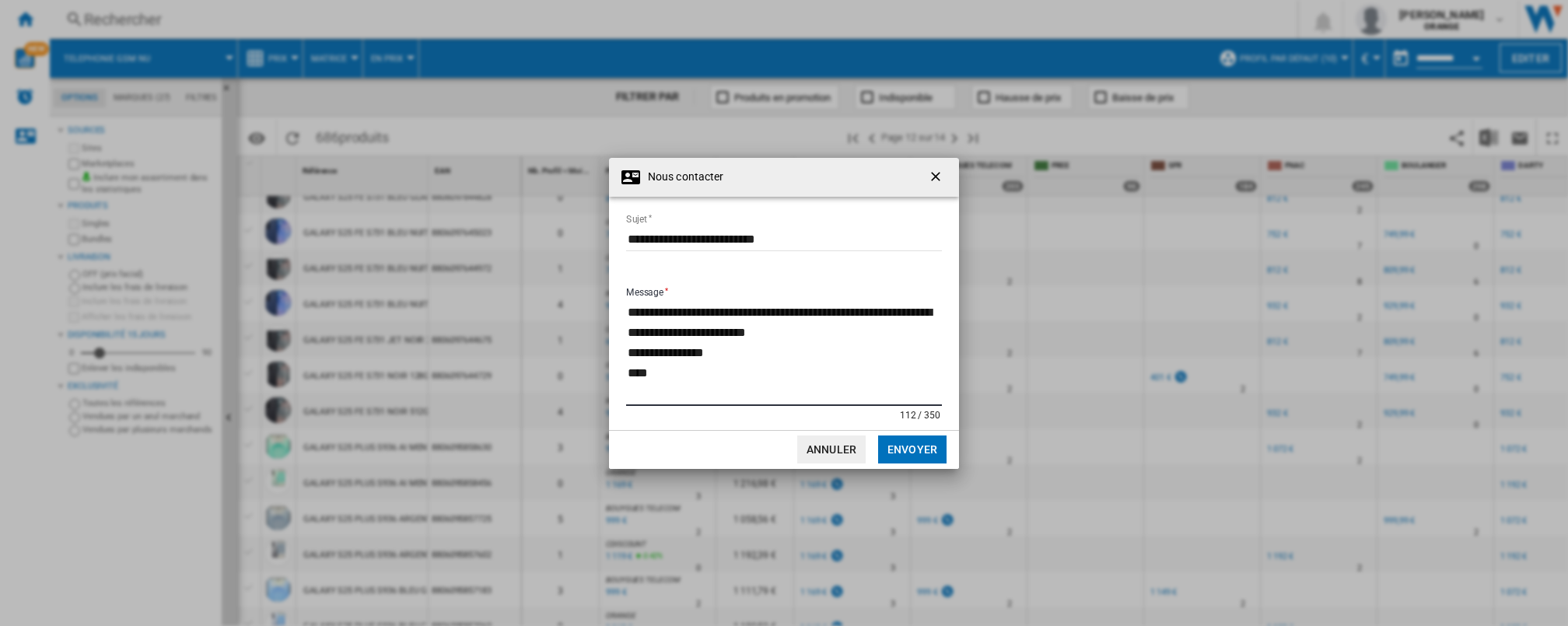
type textarea "**********"
click at [904, 445] on button "Envoyer" at bounding box center [911, 449] width 68 height 28
